Goal: Task Accomplishment & Management: Use online tool/utility

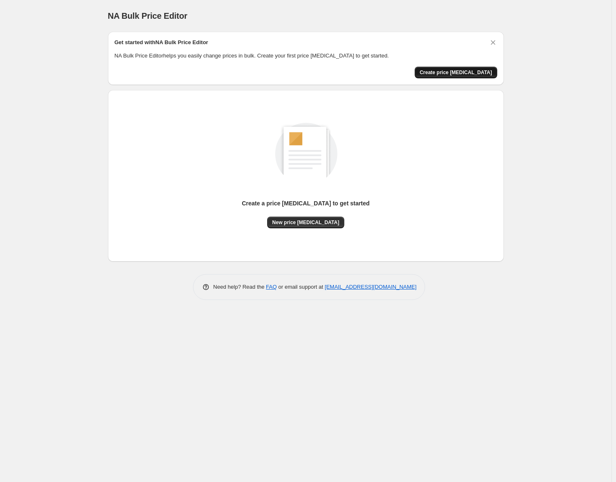
click at [458, 74] on span "Create price [MEDICAL_DATA]" at bounding box center [456, 72] width 73 height 7
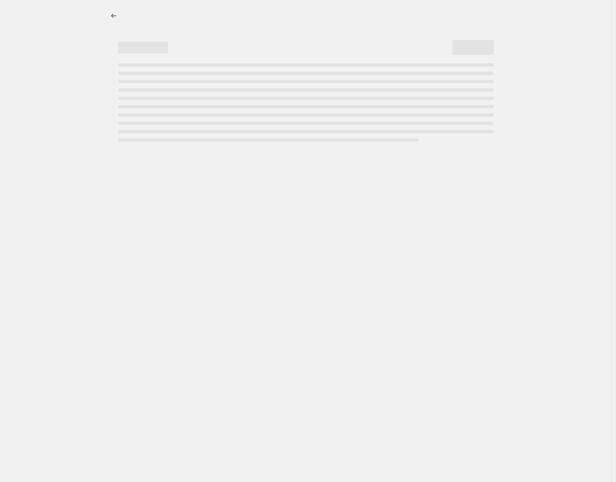
select select "percentage"
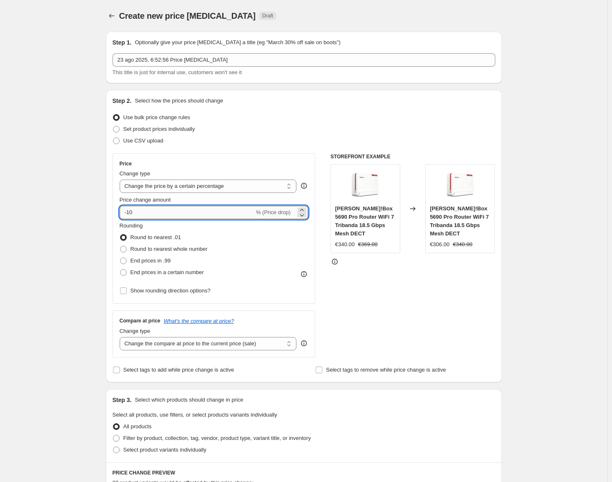
drag, startPoint x: 130, startPoint y: 212, endPoint x: 137, endPoint y: 213, distance: 7.2
click at [137, 213] on input "-10" at bounding box center [187, 212] width 135 height 13
type input "-1"
type input "-5"
click at [90, 223] on div "Create new price [MEDICAL_DATA]. This page is ready Create new price [MEDICAL_D…" at bounding box center [303, 422] width 607 height 844
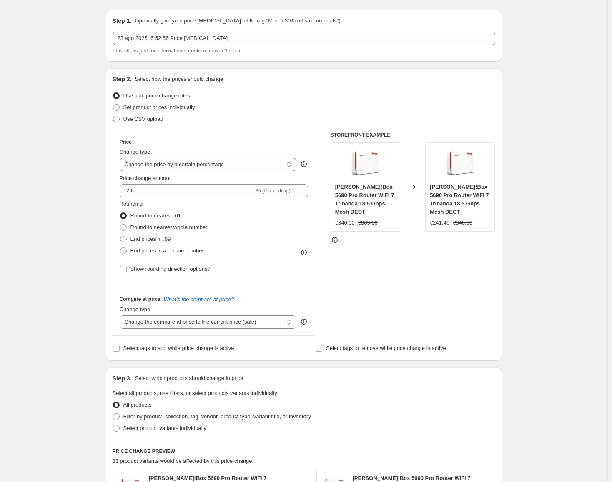
scroll to position [100, 0]
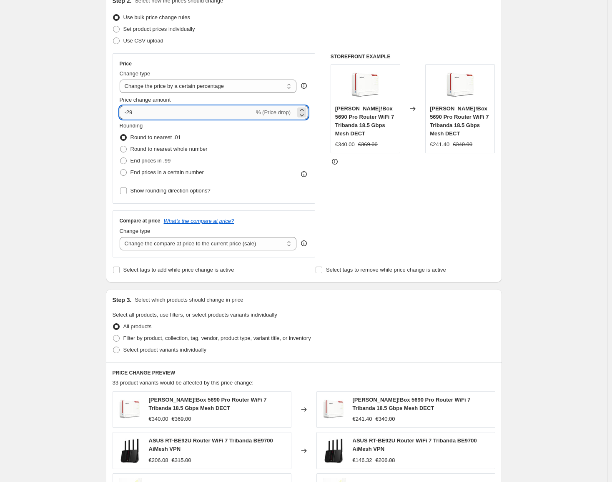
drag, startPoint x: 129, startPoint y: 112, endPoint x: 133, endPoint y: 112, distance: 4.6
click at [133, 112] on input "-29" at bounding box center [187, 112] width 135 height 13
type input "-30"
click at [53, 201] on div "Create new price [MEDICAL_DATA]. This page is ready Create new price [MEDICAL_D…" at bounding box center [303, 322] width 607 height 844
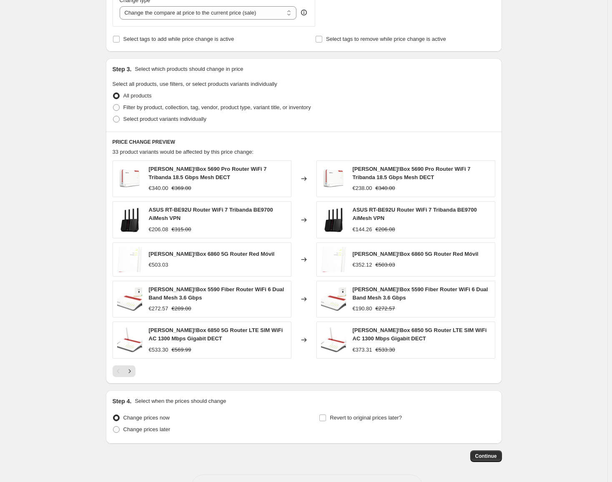
scroll to position [350, 0]
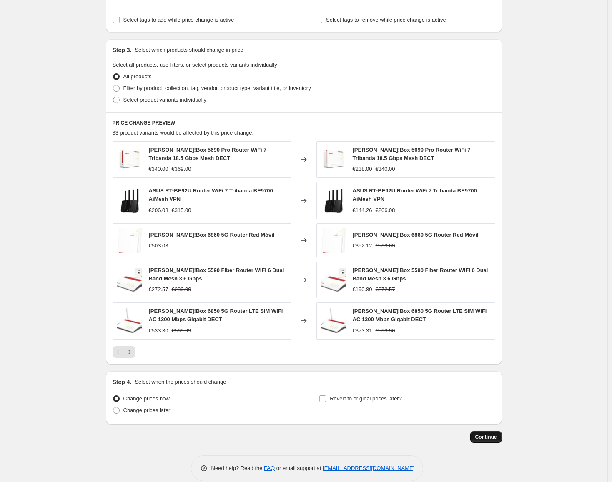
click at [489, 438] on span "Continue" at bounding box center [486, 437] width 22 height 7
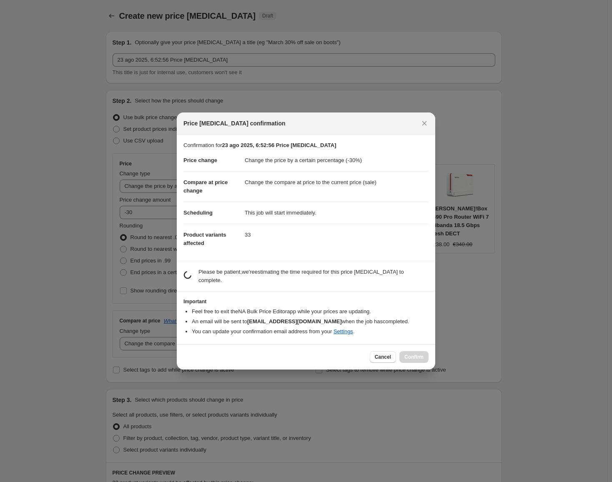
scroll to position [0, 0]
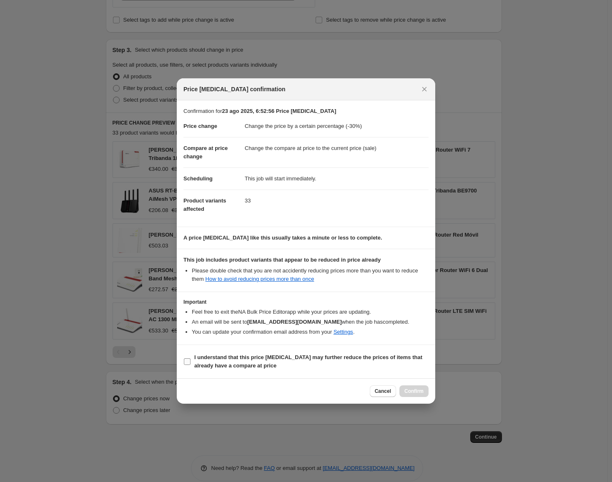
click at [228, 365] on b "I understand that this price [MEDICAL_DATA] may further reduce the prices of it…" at bounding box center [308, 361] width 228 height 15
click at [190, 365] on input "I understand that this price [MEDICAL_DATA] may further reduce the prices of it…" at bounding box center [187, 361] width 7 height 7
checkbox input "true"
click at [407, 390] on span "Confirm" at bounding box center [413, 391] width 19 height 7
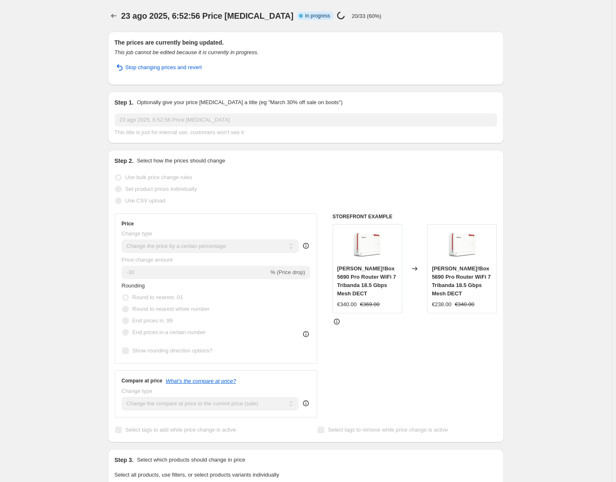
select select "percentage"
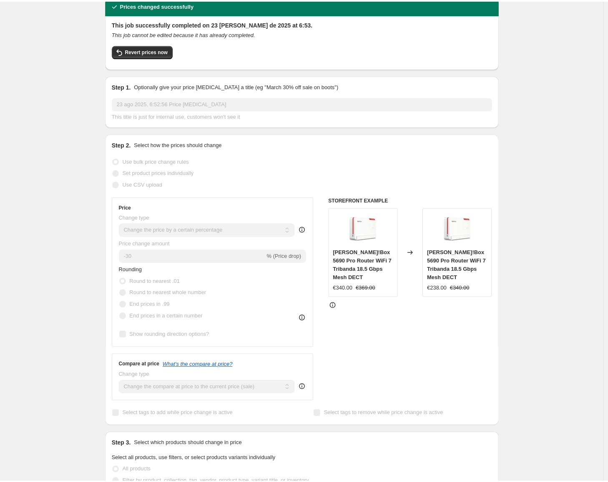
scroll to position [50, 0]
